Goal: Navigation & Orientation: Find specific page/section

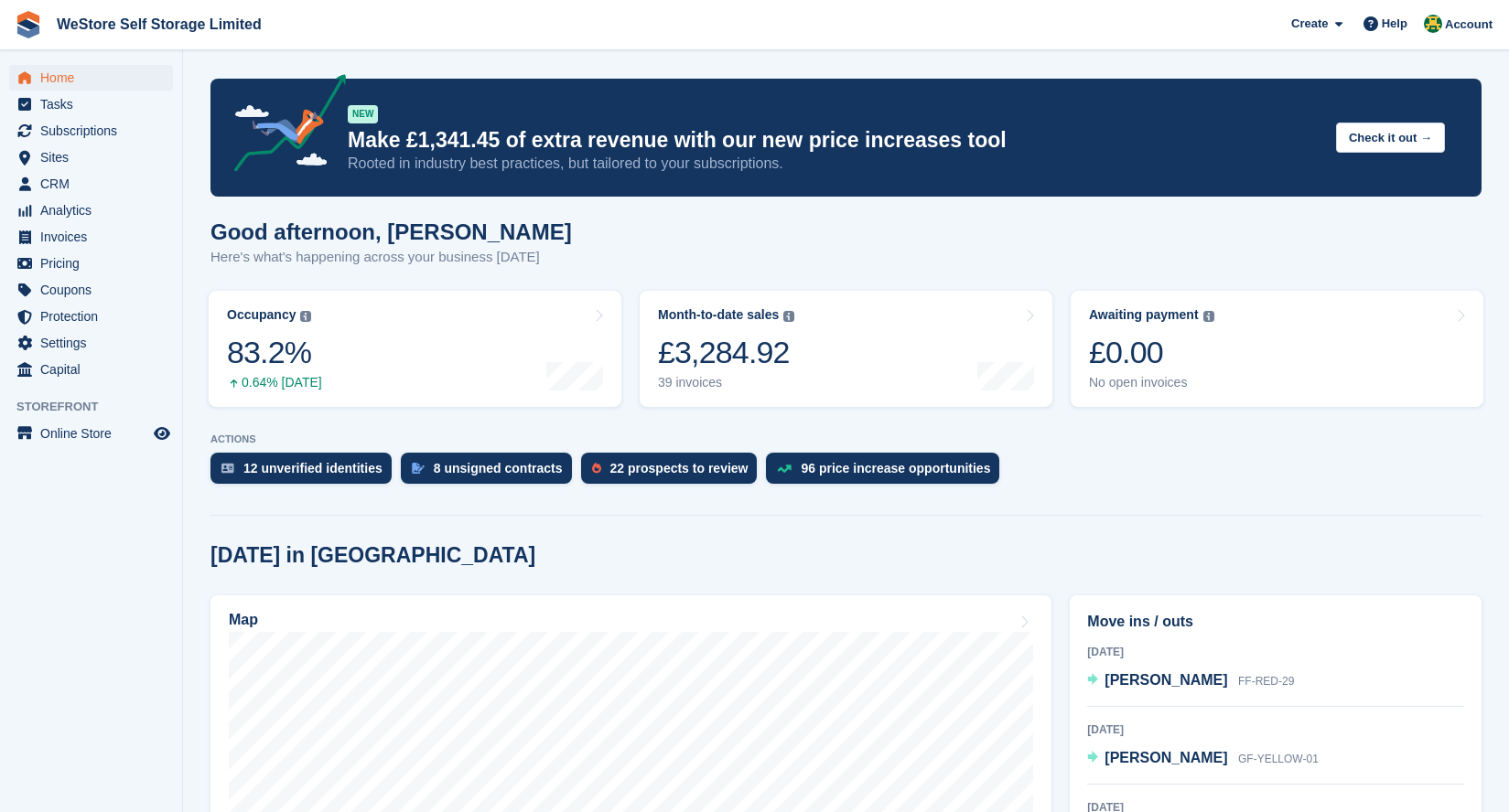
scroll to position [190, 0]
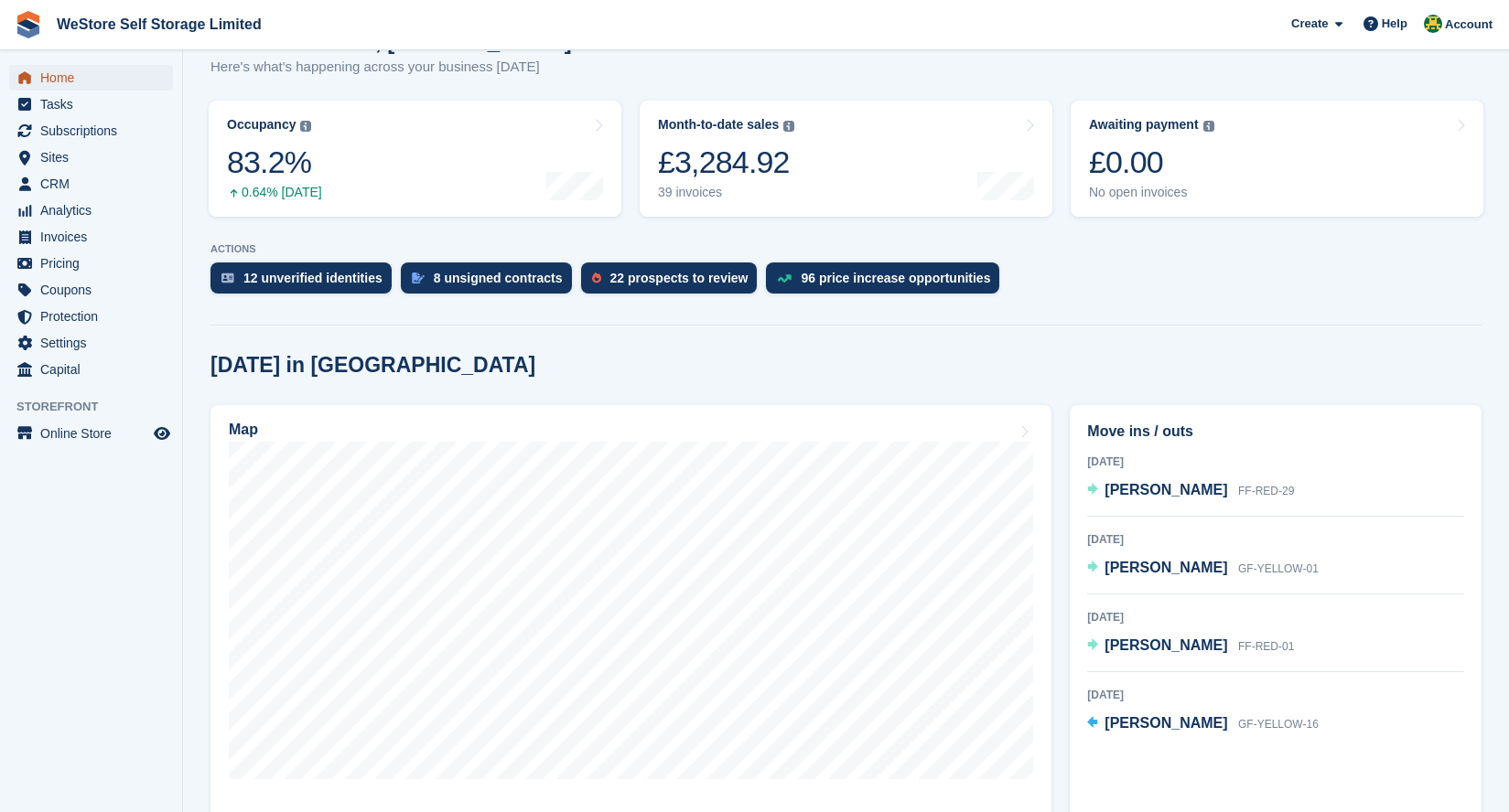
click at [64, 65] on span "Home" at bounding box center [95, 77] width 110 height 25
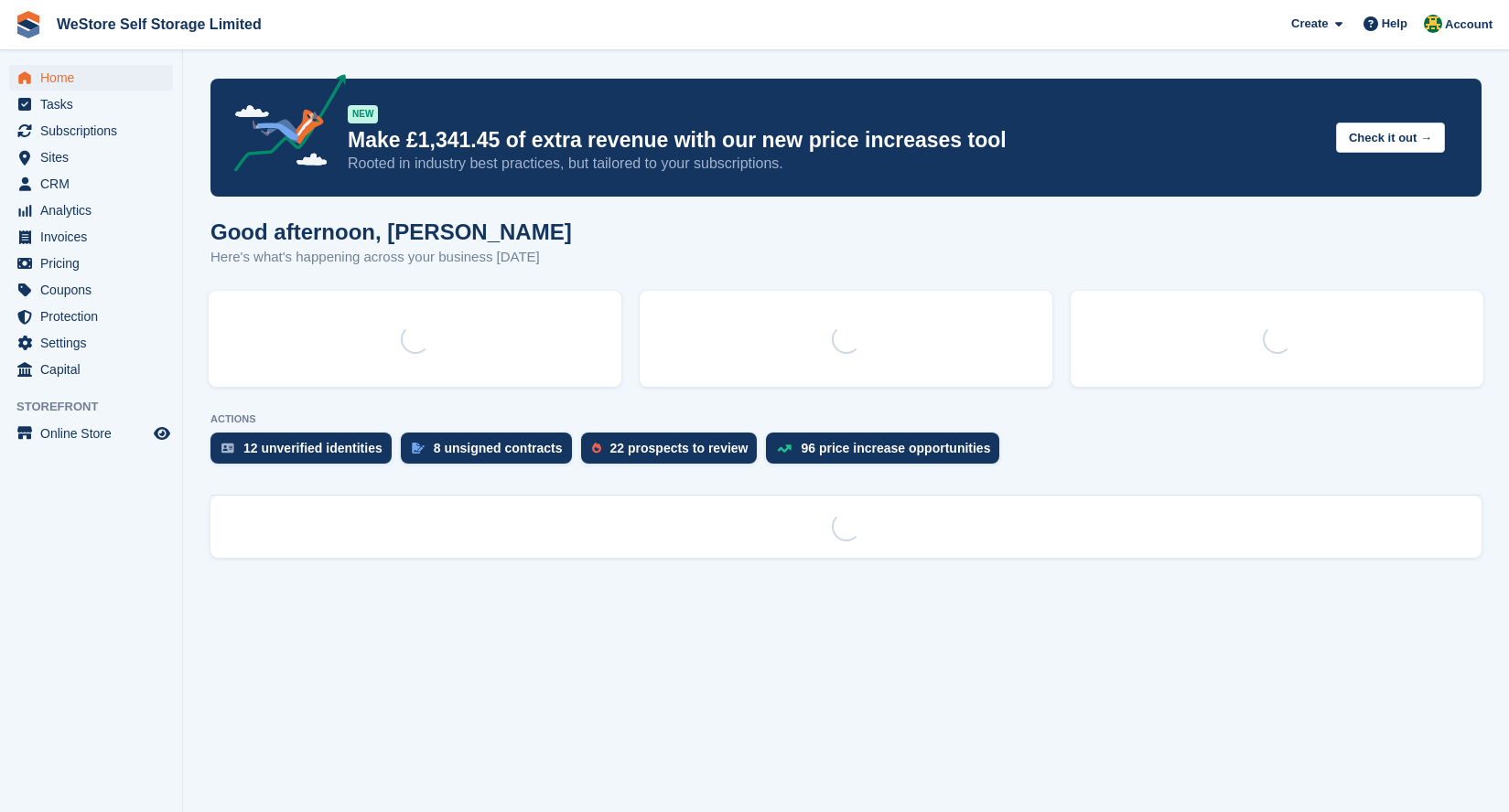
scroll to position [0, 0]
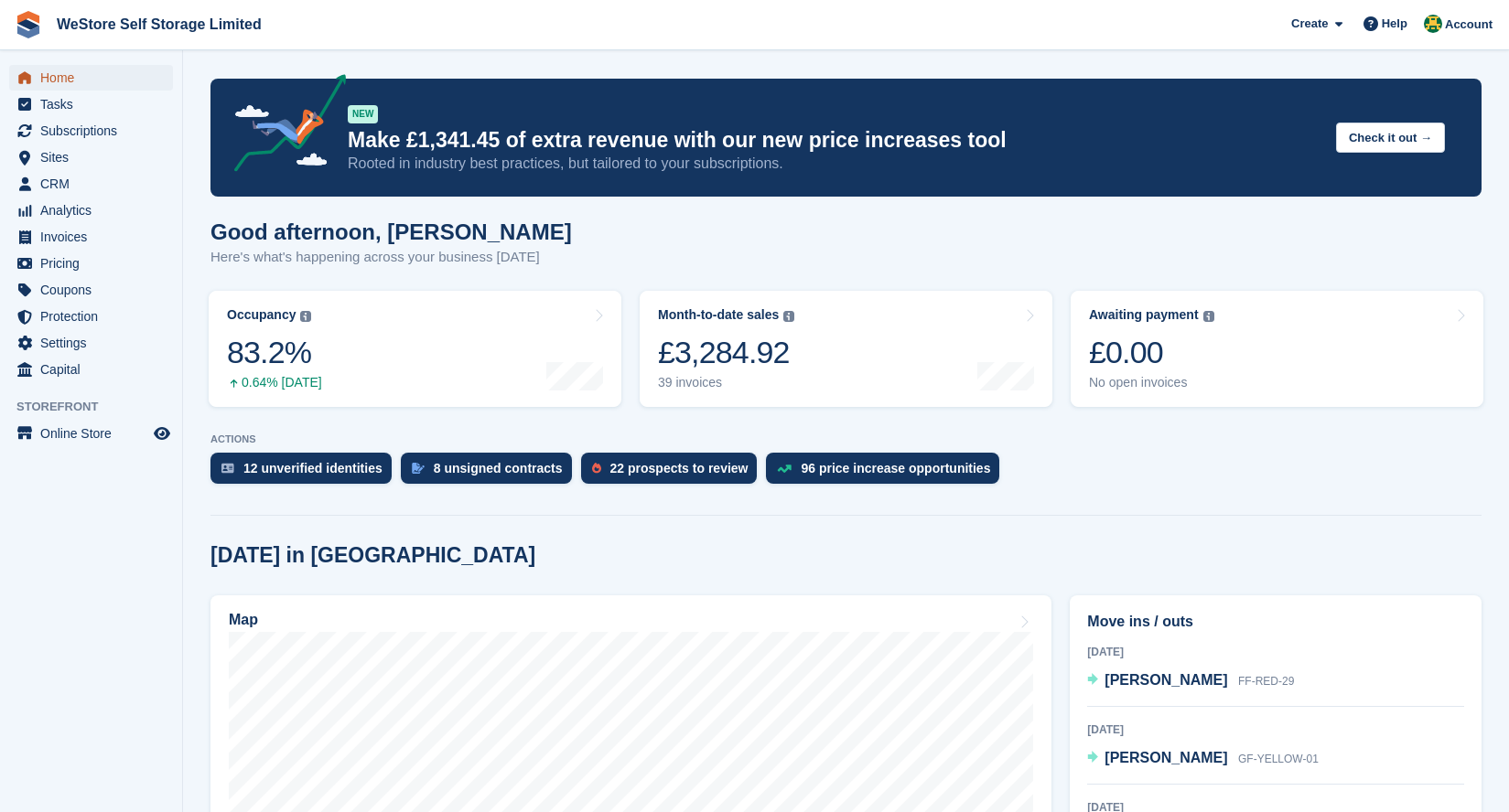
click at [82, 75] on span "Home" at bounding box center [95, 77] width 110 height 25
click at [47, 111] on span "Tasks" at bounding box center [95, 104] width 110 height 25
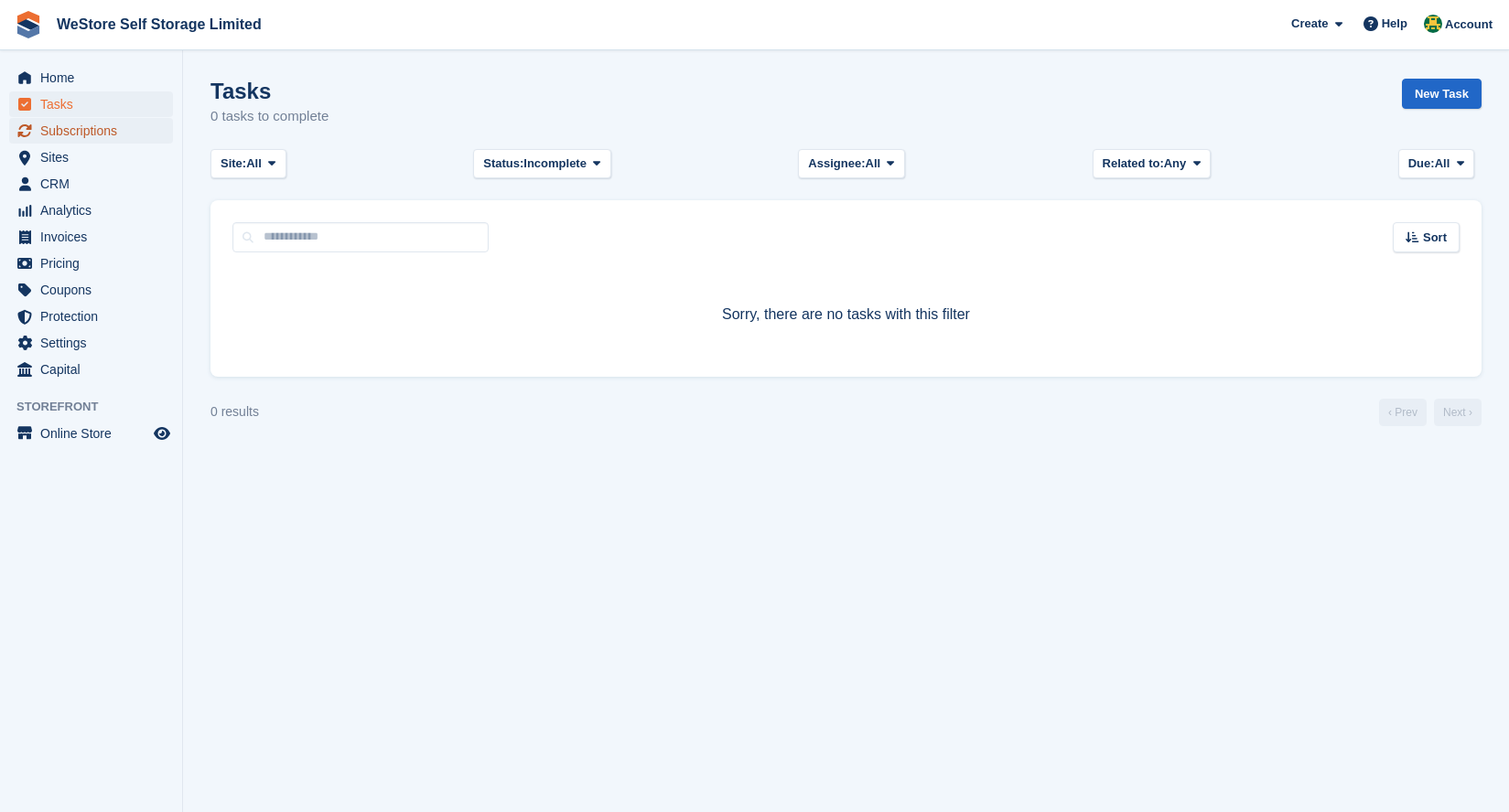
click at [138, 128] on span "Subscriptions" at bounding box center [95, 130] width 110 height 25
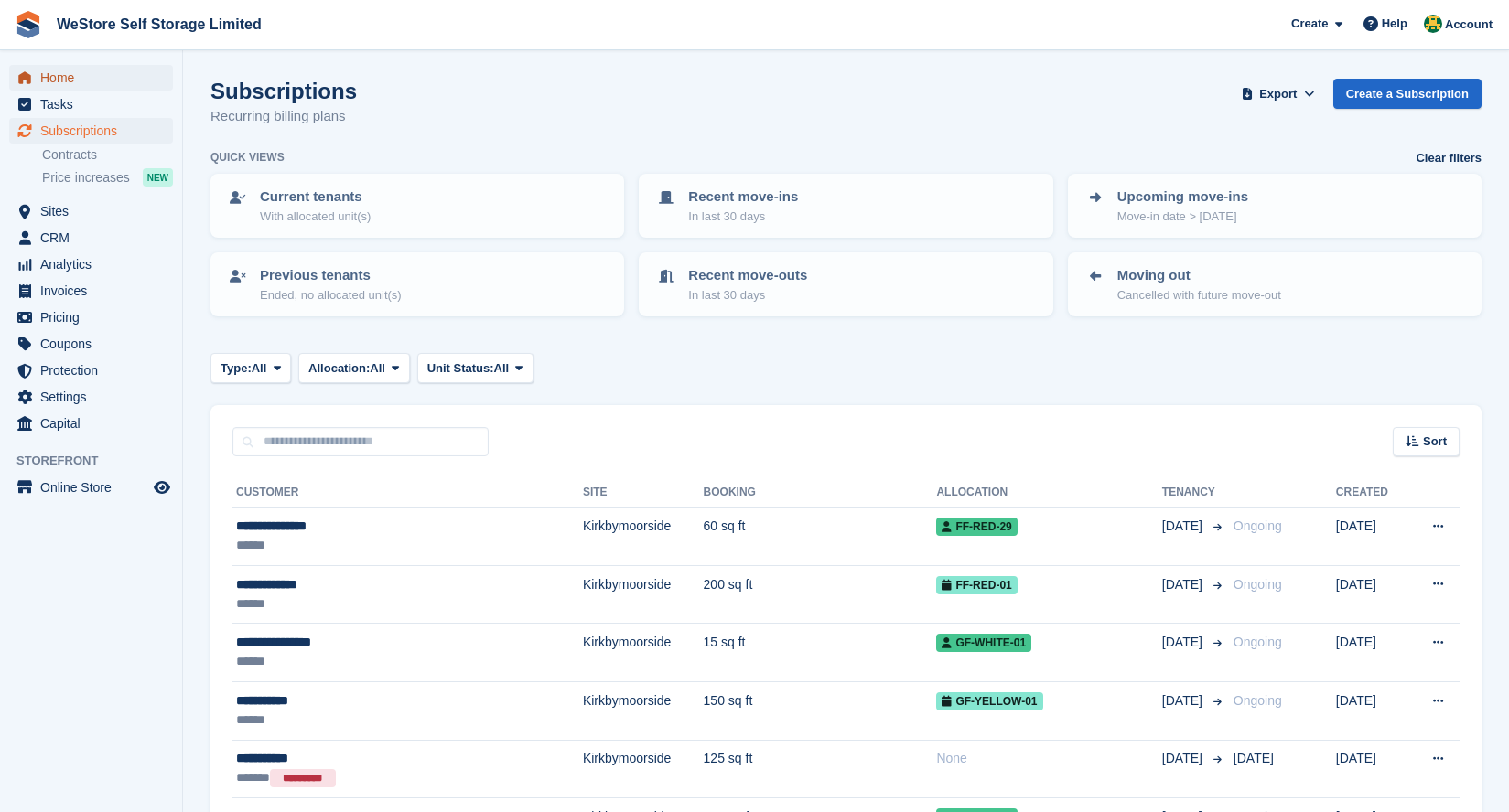
click at [94, 72] on span "Home" at bounding box center [95, 77] width 110 height 25
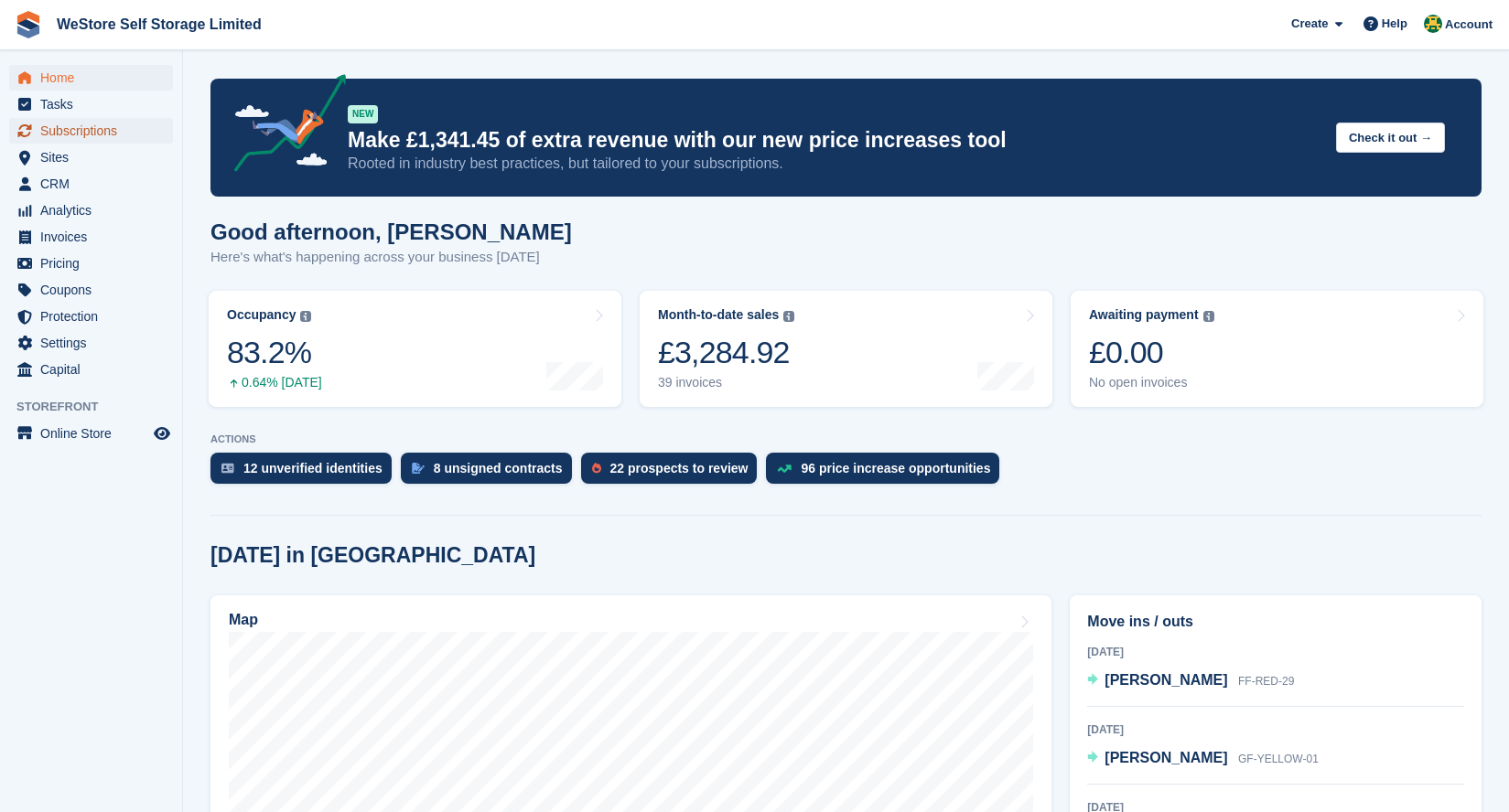
click at [106, 131] on span "Subscriptions" at bounding box center [95, 130] width 110 height 25
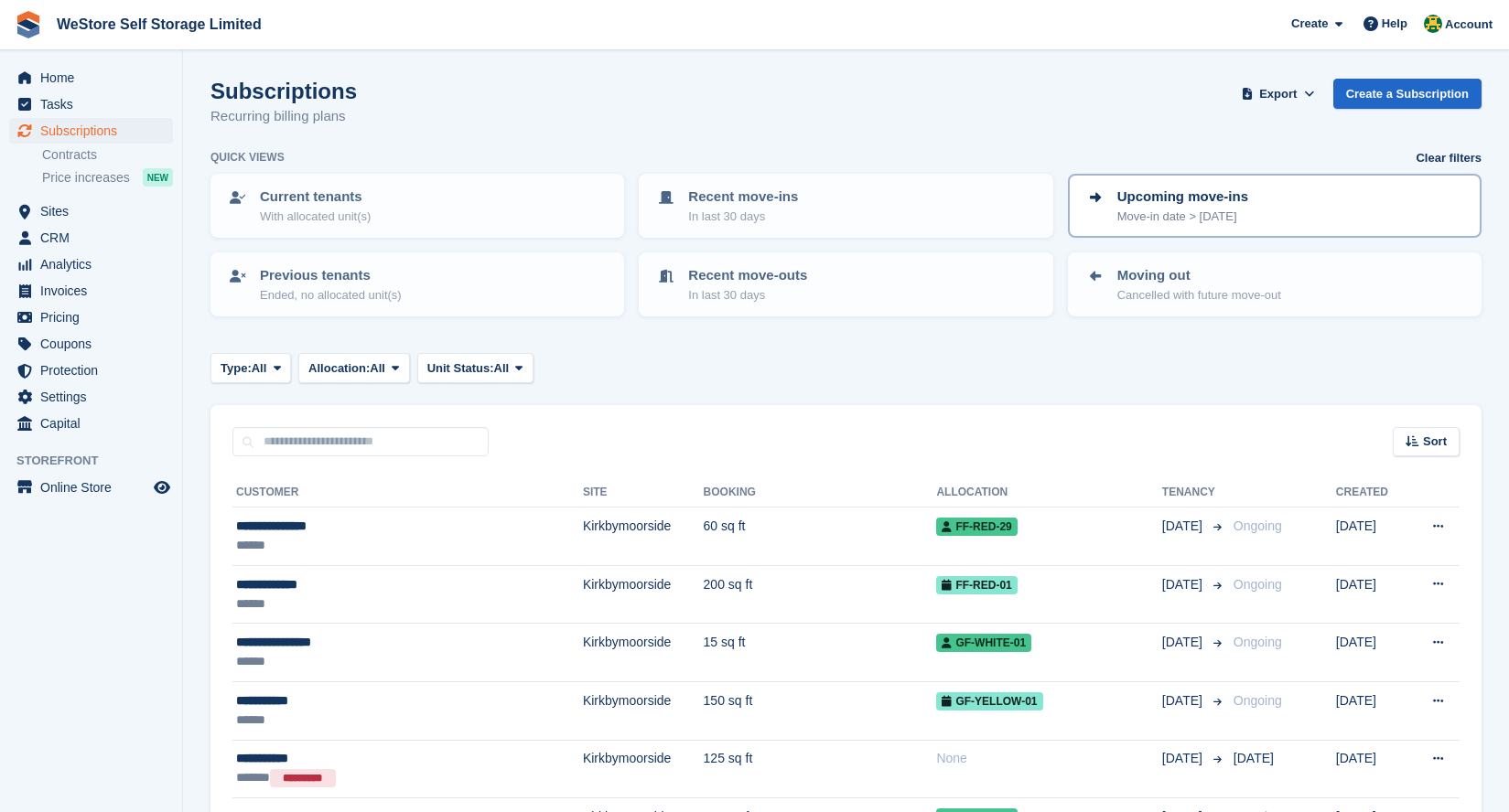
click at [1189, 207] on p "Move-in date > today" at bounding box center [1183, 217] width 131 height 19
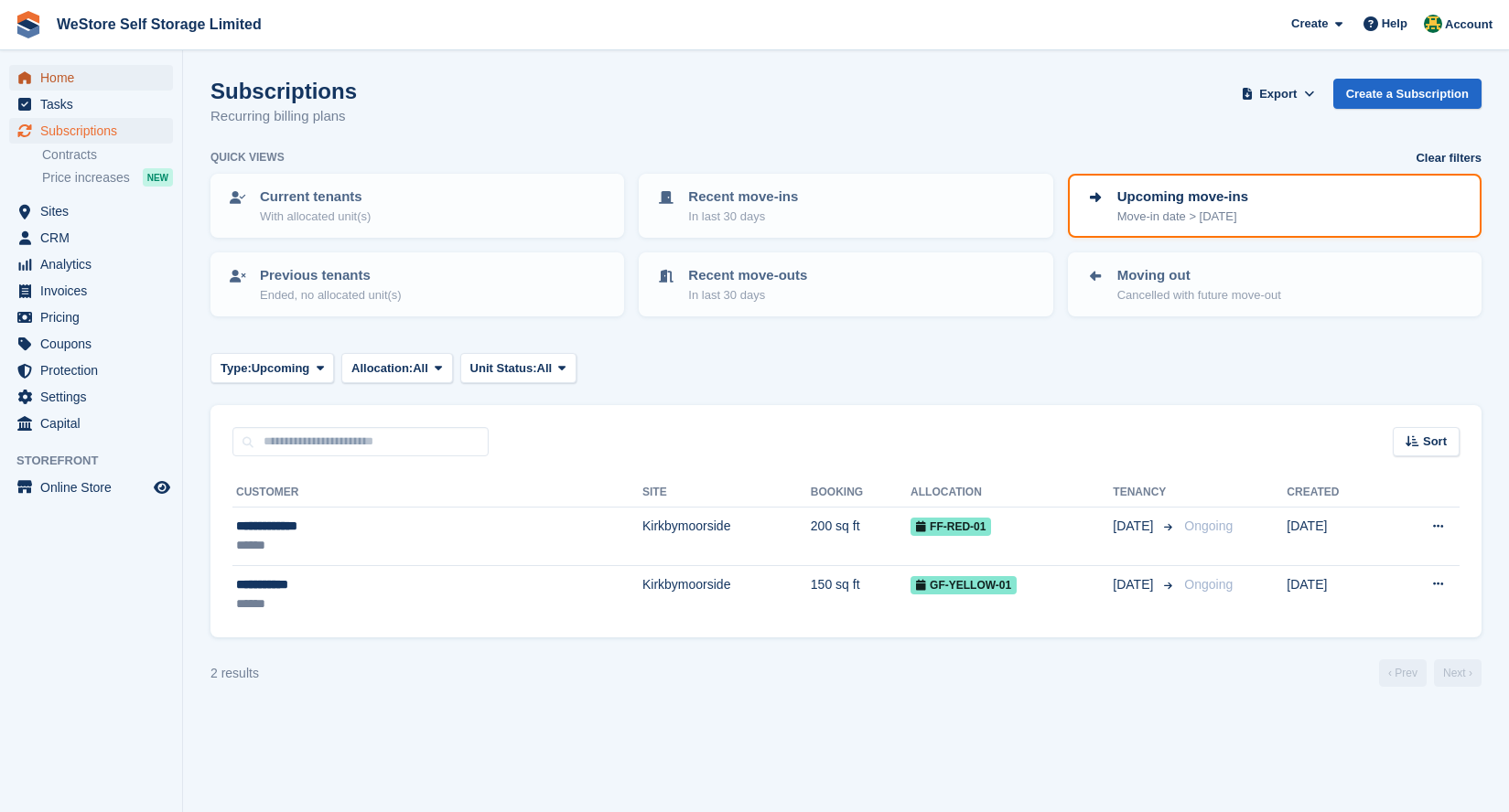
click at [67, 72] on span "Home" at bounding box center [95, 77] width 110 height 25
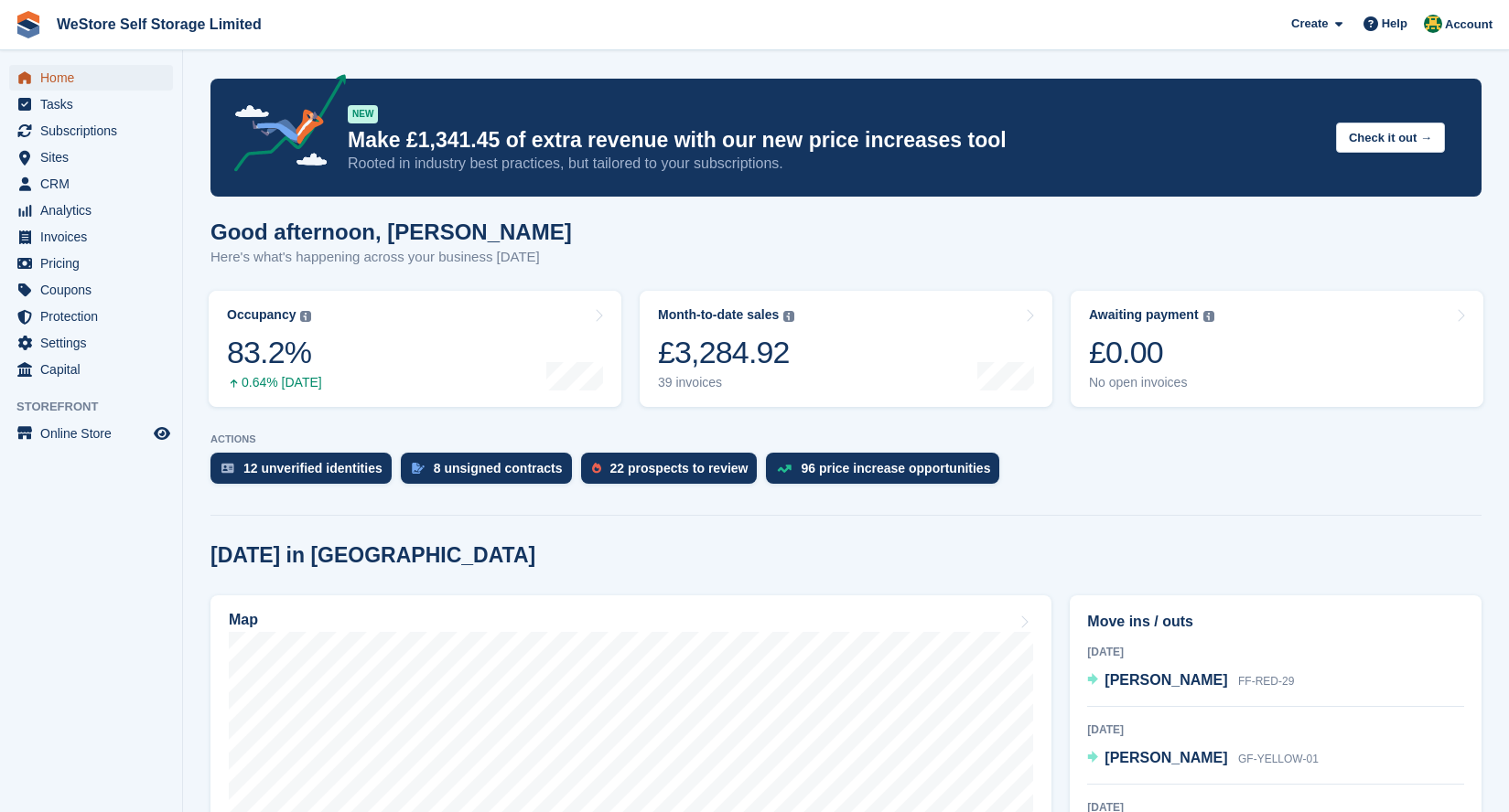
click at [59, 83] on span "Home" at bounding box center [95, 77] width 110 height 25
